Goal: Task Accomplishment & Management: Manage account settings

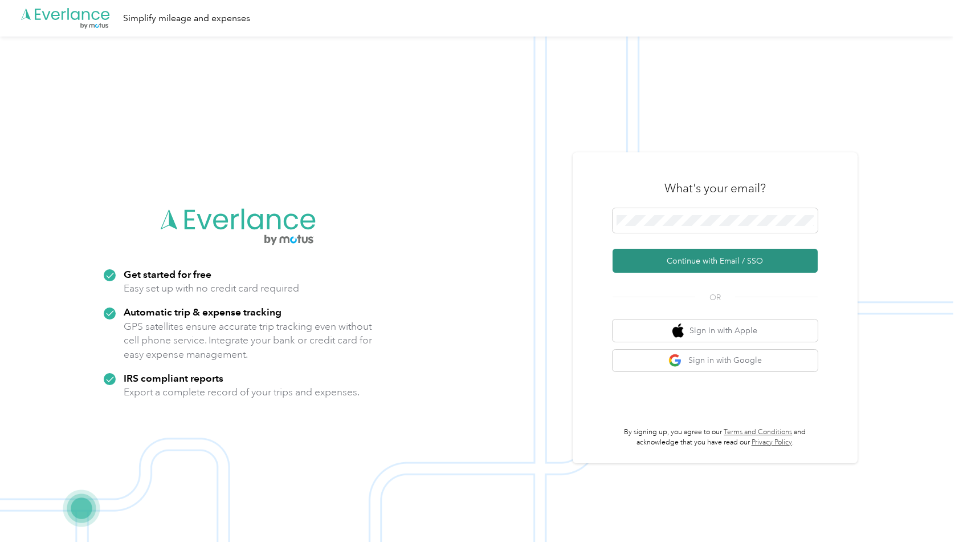
click at [728, 267] on button "Continue with Email / SSO" at bounding box center [715, 261] width 205 height 24
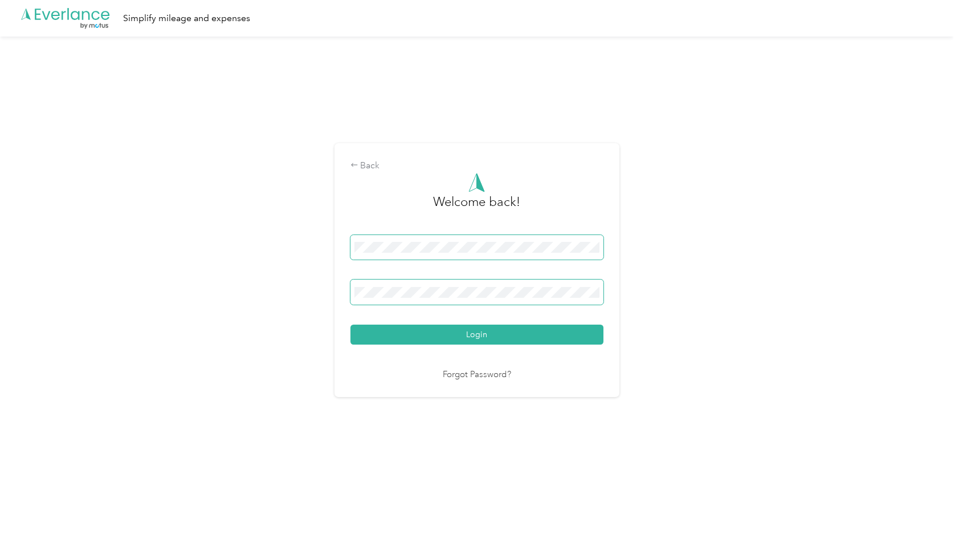
click at [479, 334] on button "Login" at bounding box center [477, 334] width 253 height 20
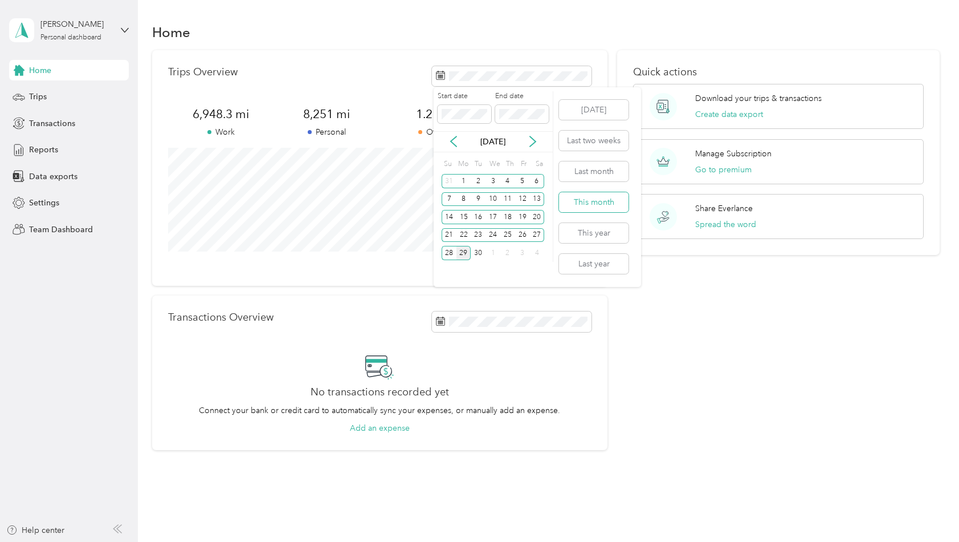
click at [605, 197] on button "This month" at bounding box center [594, 202] width 70 height 20
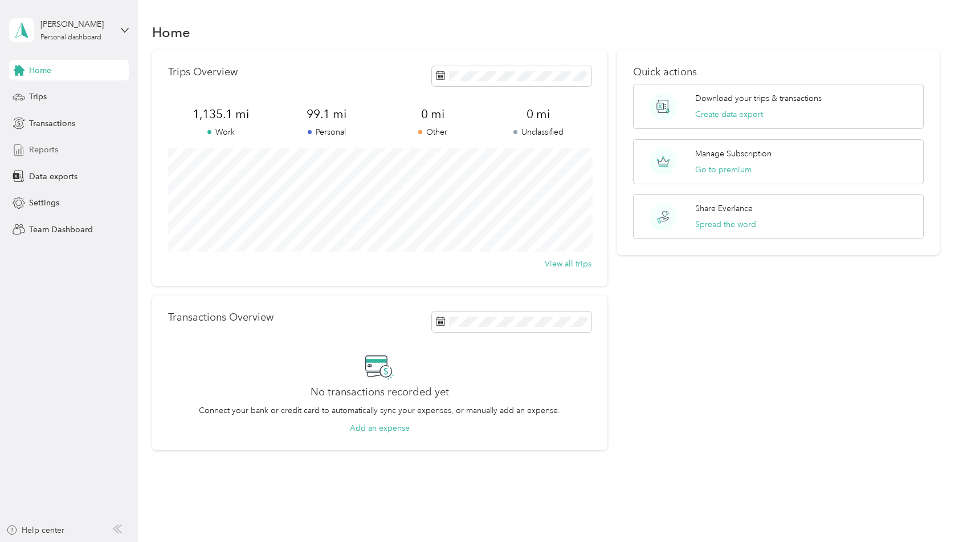
click at [54, 151] on span "Reports" at bounding box center [43, 150] width 29 height 12
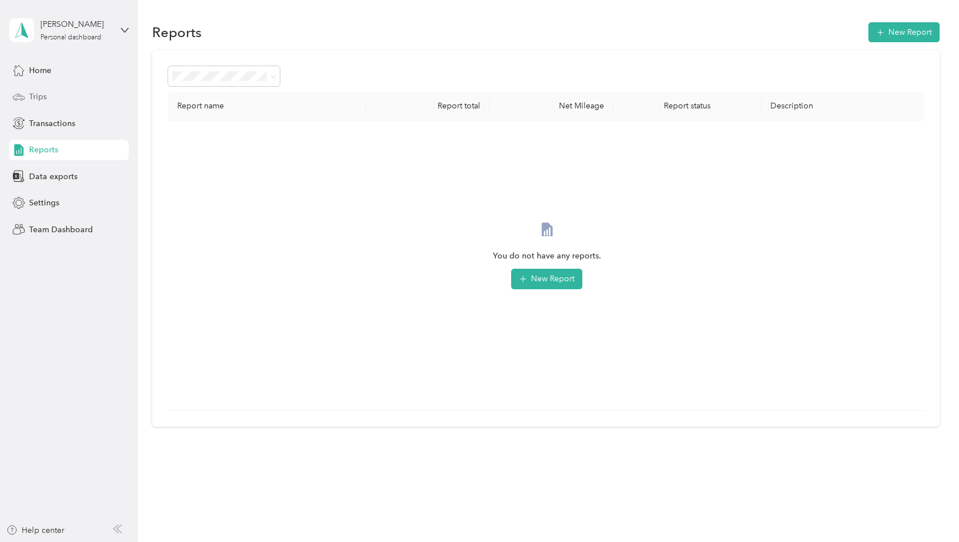
click at [40, 94] on span "Trips" at bounding box center [38, 97] width 18 height 12
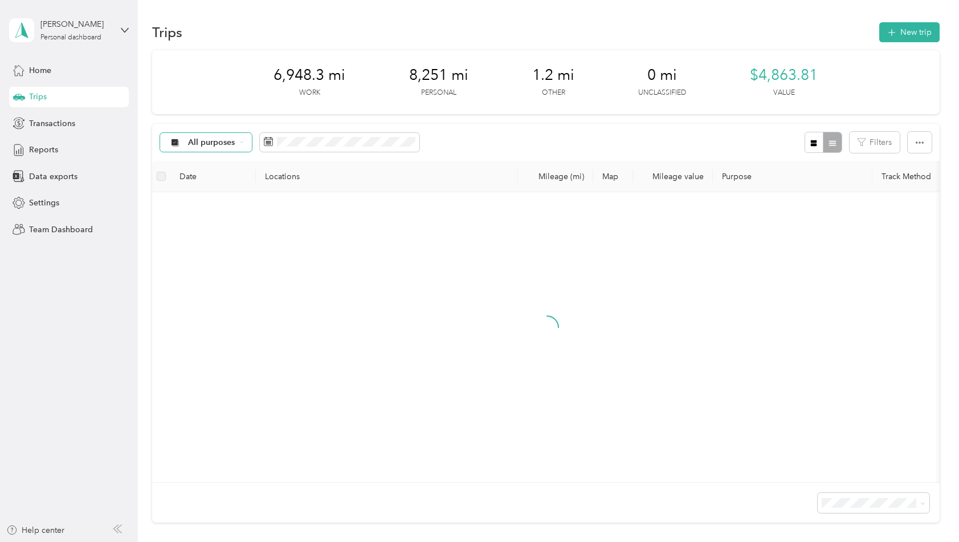
click at [235, 141] on span "All purposes" at bounding box center [211, 143] width 47 height 8
click at [209, 242] on span "Association Reserves" at bounding box center [228, 241] width 78 height 12
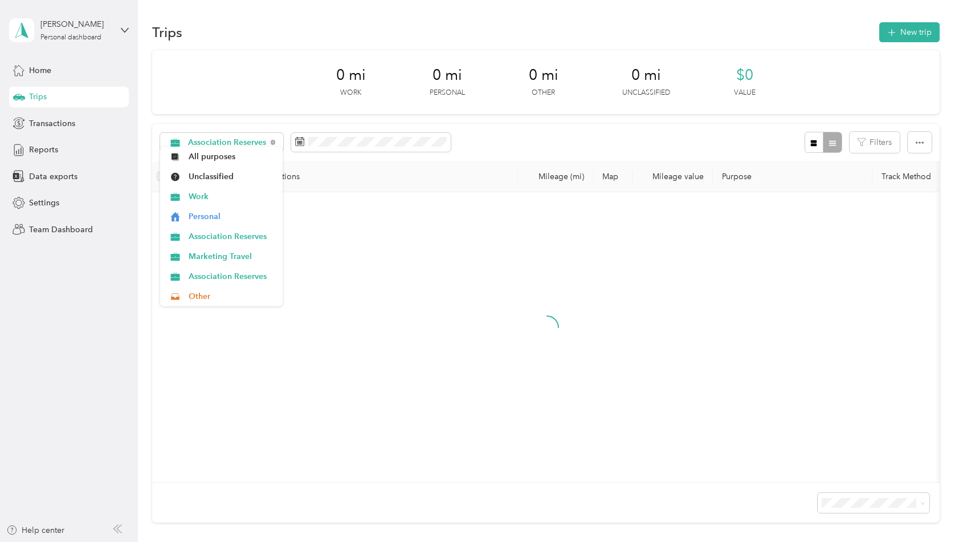
scroll to position [5, 0]
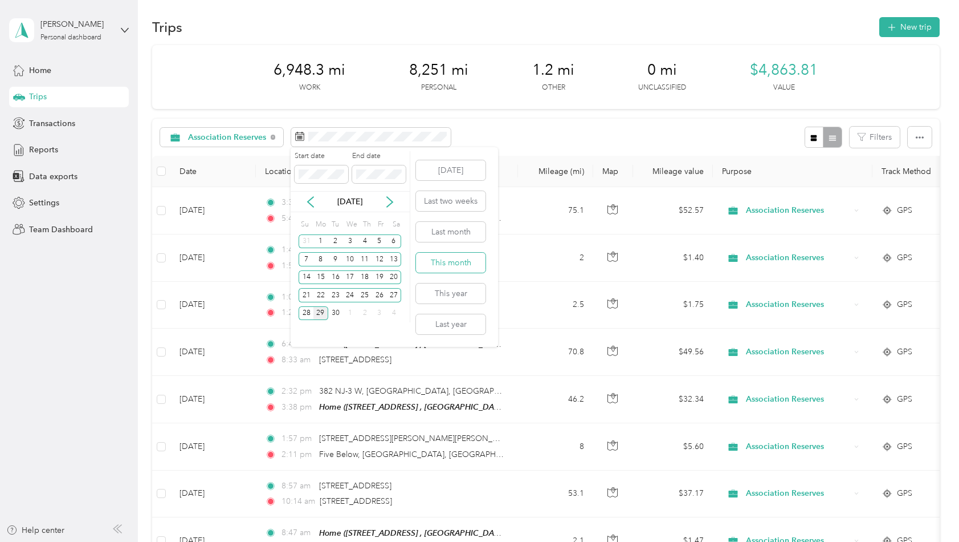
click at [453, 265] on button "This month" at bounding box center [451, 263] width 70 height 20
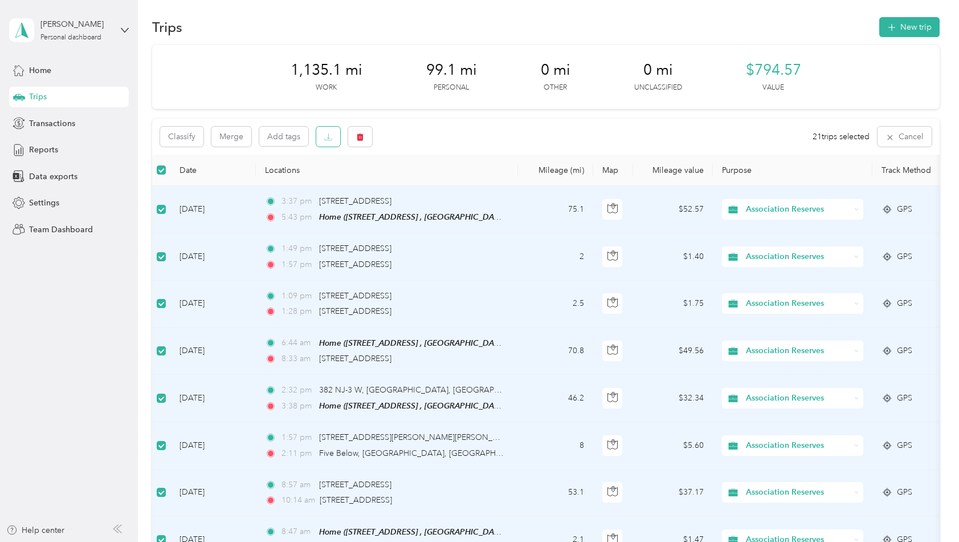
click at [336, 137] on button "button" at bounding box center [328, 137] width 24 height 20
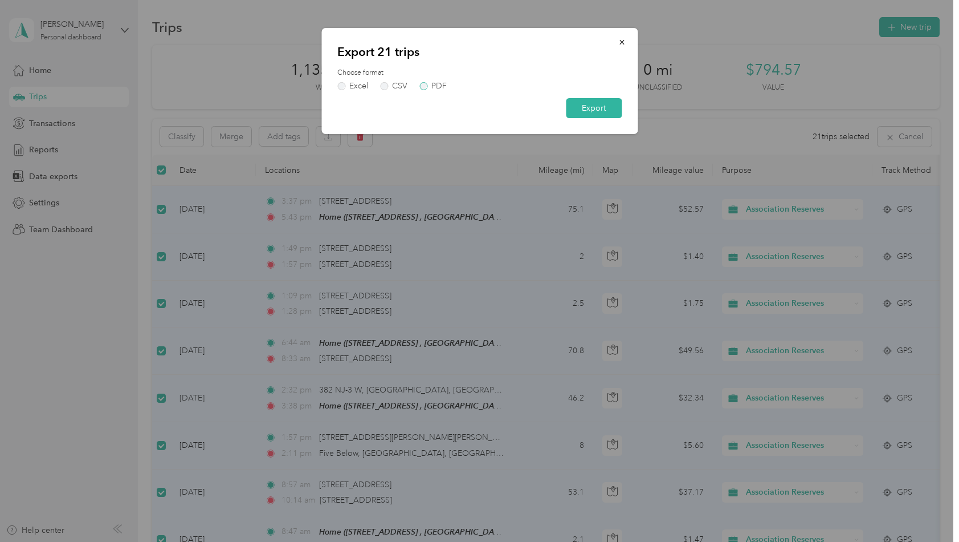
click at [426, 86] on label "PDF" at bounding box center [433, 86] width 27 height 8
click at [588, 103] on button "Export" at bounding box center [594, 108] width 56 height 20
